Goal: Task Accomplishment & Management: Manage account settings

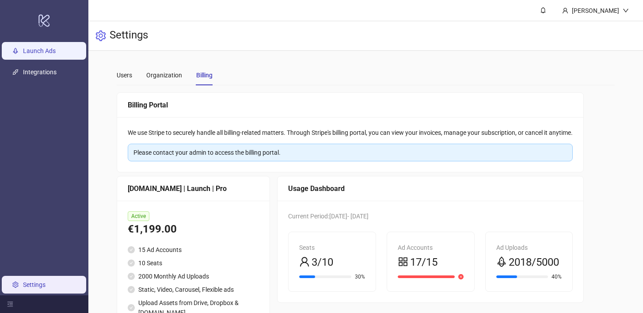
click at [41, 49] on link "Launch Ads" at bounding box center [39, 50] width 33 height 7
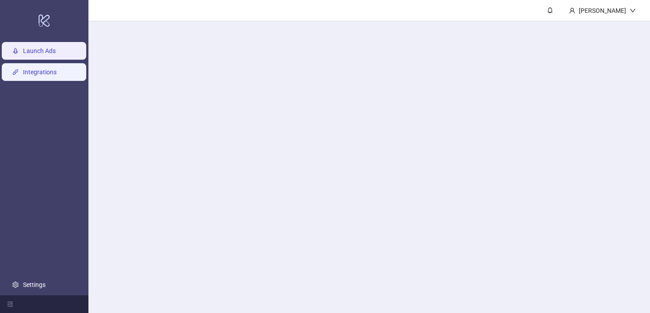
click at [37, 68] on link "Integrations" at bounding box center [40, 71] width 34 height 7
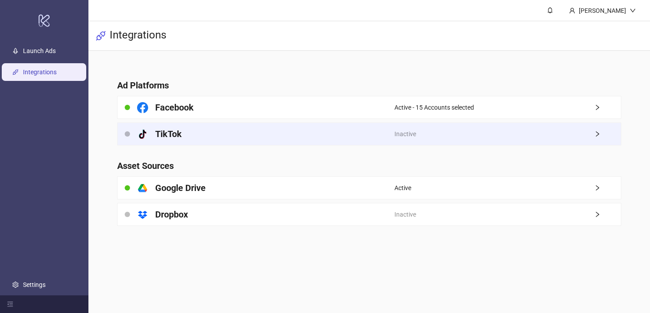
click at [338, 135] on div "platform/tik_tok TikTok" at bounding box center [256, 134] width 277 height 22
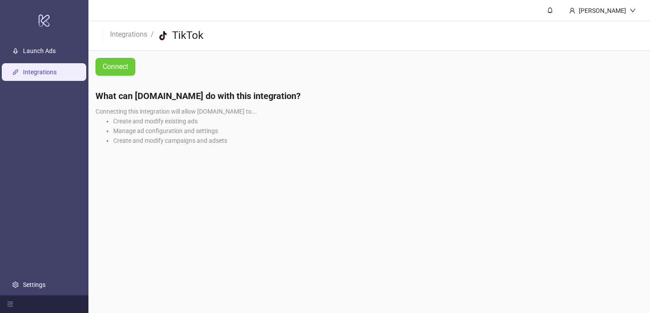
click at [125, 68] on span "Connect" at bounding box center [116, 67] width 26 height 8
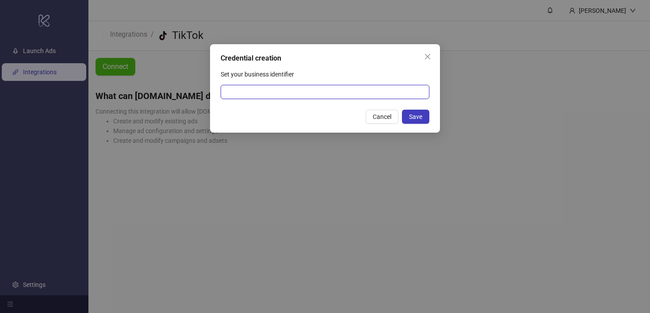
click at [275, 93] on input "Set your business identifier" at bounding box center [324, 92] width 209 height 14
click at [270, 91] on input "Set your business identifier" at bounding box center [324, 92] width 209 height 14
click at [262, 84] on div "Set your business identifier" at bounding box center [324, 76] width 209 height 18
click at [269, 97] on input "Set your business identifier" at bounding box center [324, 92] width 209 height 14
click at [266, 92] on input "Set your business identifier" at bounding box center [324, 92] width 209 height 14
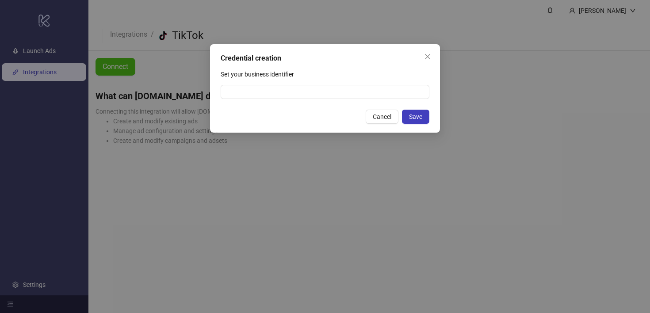
click at [265, 84] on div "Set your business identifier" at bounding box center [324, 76] width 209 height 18
click at [265, 87] on input "Set your business identifier" at bounding box center [324, 92] width 209 height 14
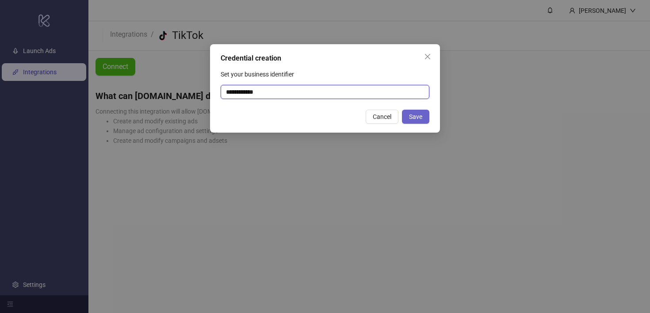
type input "**********"
click at [424, 117] on button "Save" at bounding box center [415, 117] width 27 height 14
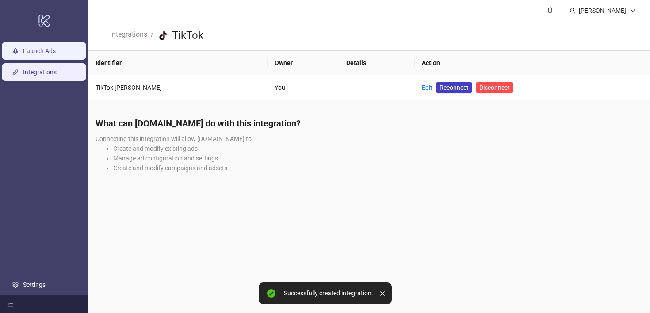
click at [45, 54] on link "Launch Ads" at bounding box center [39, 50] width 33 height 7
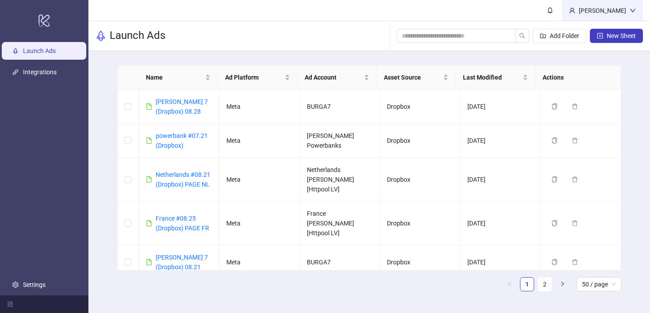
click at [621, 9] on div "[PERSON_NAME]" at bounding box center [602, 11] width 54 height 10
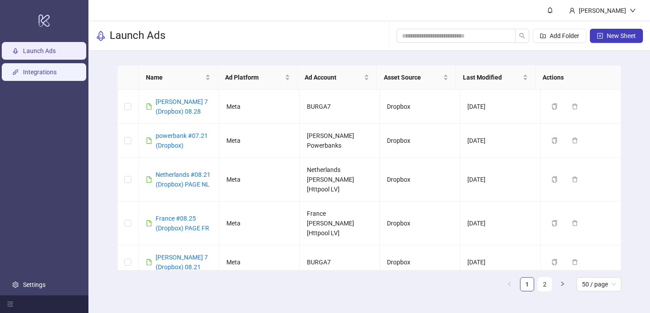
click at [57, 74] on link "Integrations" at bounding box center [40, 71] width 34 height 7
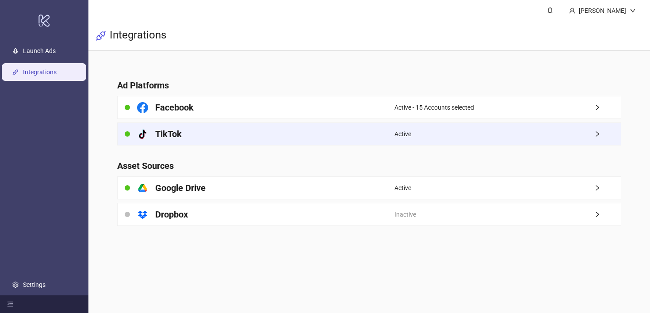
click at [595, 135] on icon "right" at bounding box center [597, 134] width 6 height 6
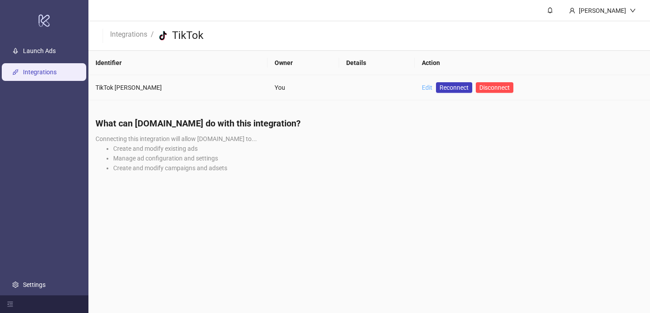
click at [422, 87] on link "Edit" at bounding box center [427, 87] width 11 height 7
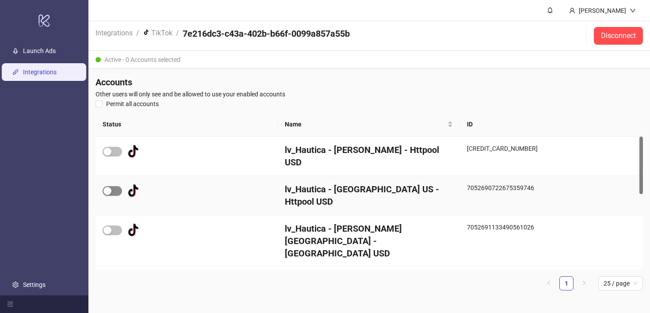
click at [115, 186] on span "button" at bounding box center [112, 191] width 19 height 10
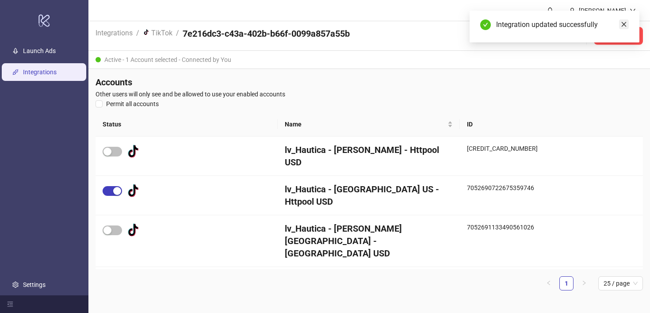
click at [623, 24] on icon "close" at bounding box center [623, 24] width 5 height 5
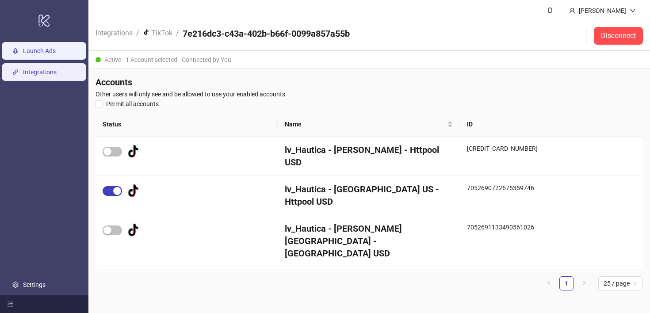
click at [43, 54] on link "Launch Ads" at bounding box center [39, 50] width 33 height 7
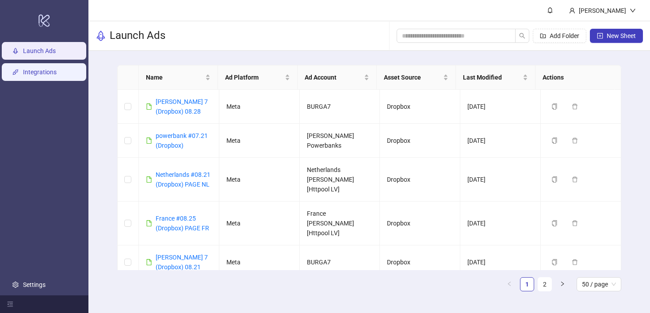
click at [43, 75] on link "Integrations" at bounding box center [40, 71] width 34 height 7
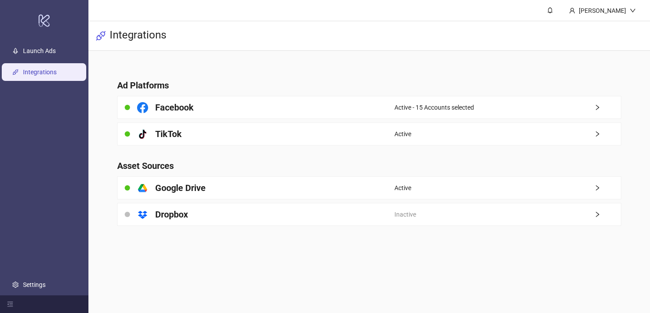
click at [466, 141] on div "Active" at bounding box center [507, 134] width 226 height 22
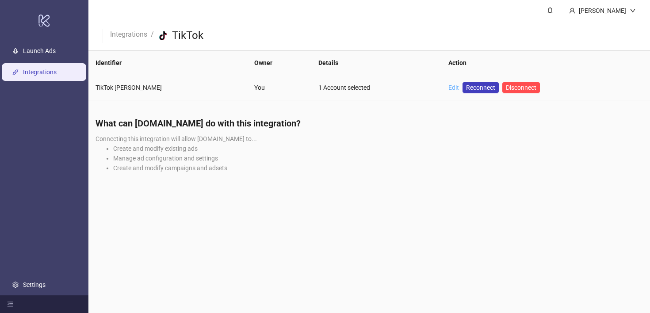
click at [448, 89] on link "Edit" at bounding box center [453, 87] width 11 height 7
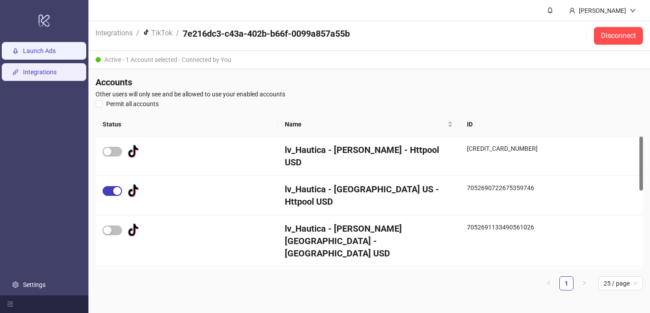
click at [56, 54] on link "Launch Ads" at bounding box center [39, 50] width 33 height 7
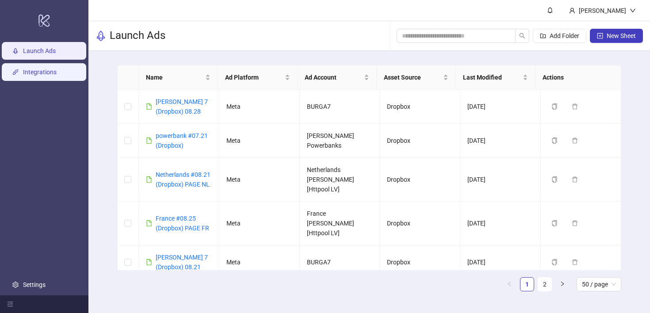
click at [55, 76] on link "Integrations" at bounding box center [40, 71] width 34 height 7
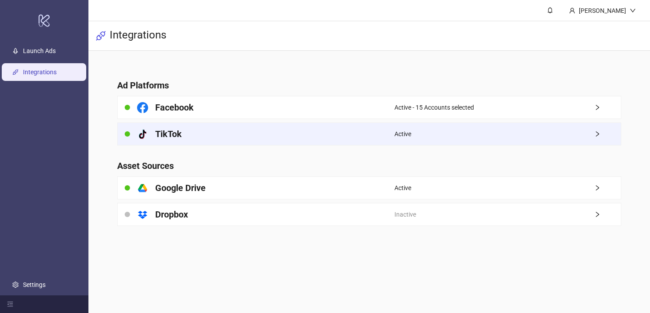
click at [593, 138] on div "Active" at bounding box center [507, 134] width 226 height 22
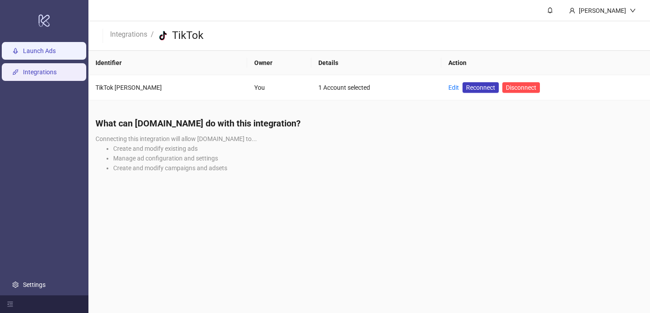
click at [56, 54] on link "Launch Ads" at bounding box center [39, 50] width 33 height 7
